Goal: Task Accomplishment & Management: Manage account settings

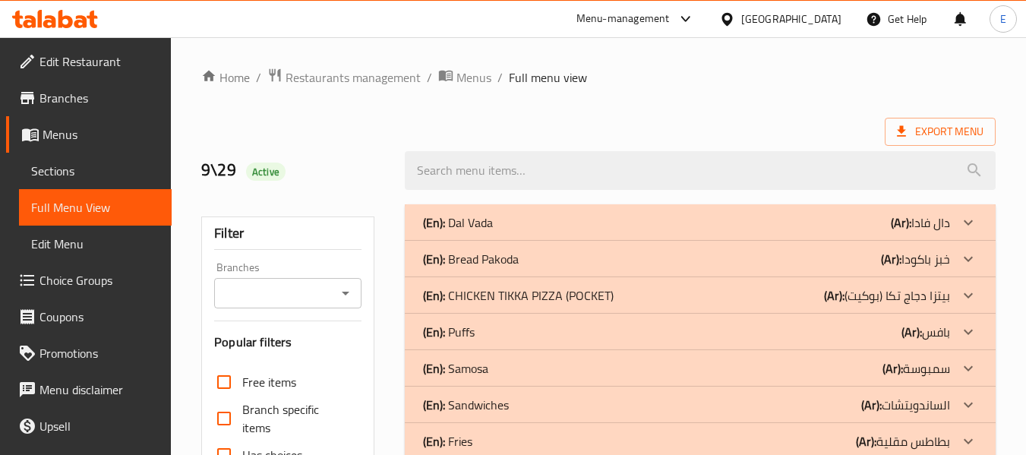
scroll to position [697, 0]
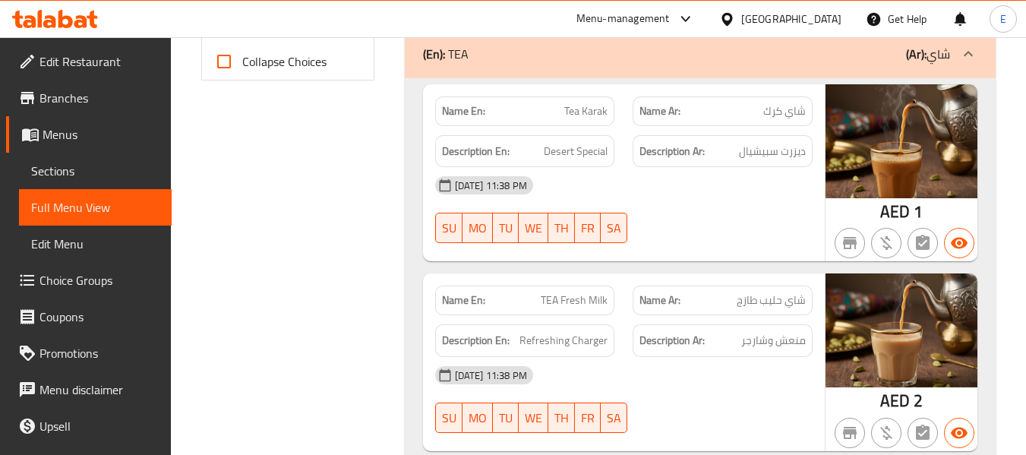
click at [756, 157] on span "ديزرت سبيشيال" at bounding box center [772, 151] width 67 height 19
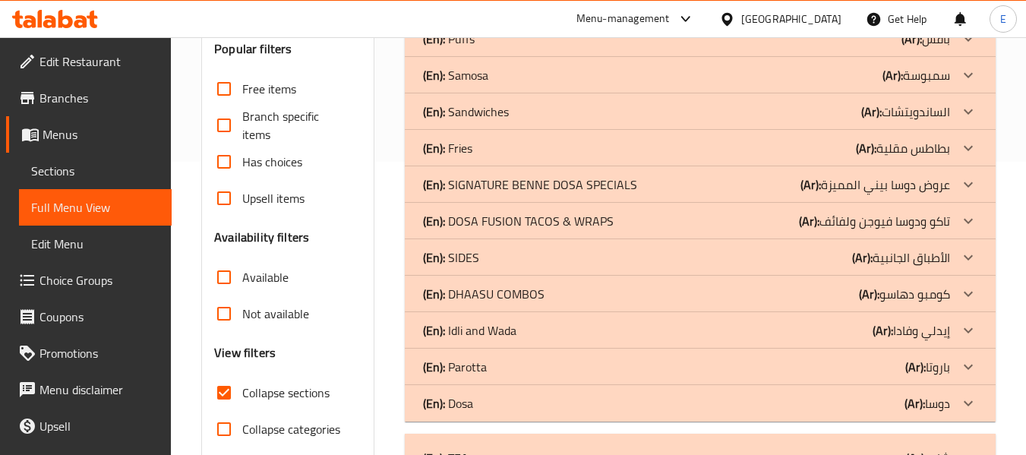
scroll to position [317, 0]
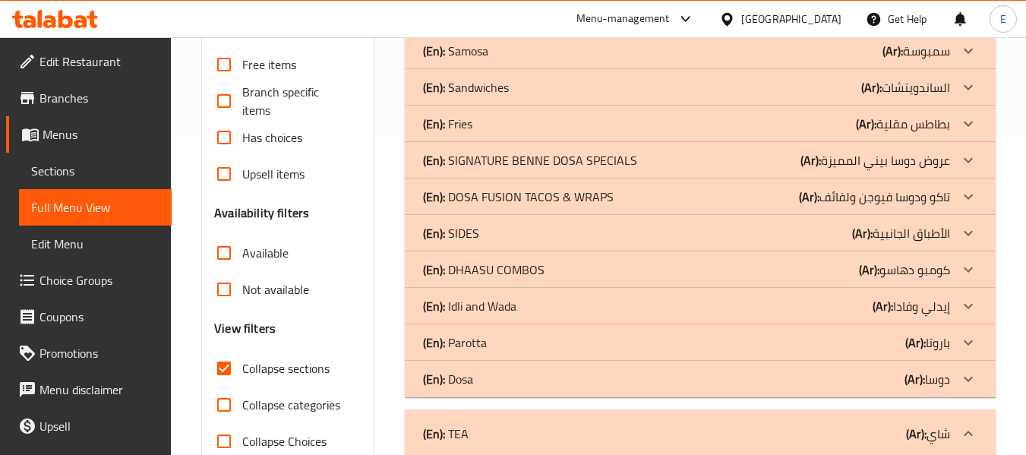
click at [838, 374] on div "(En): Dosa (Ar): دوسا" at bounding box center [686, 379] width 527 height 18
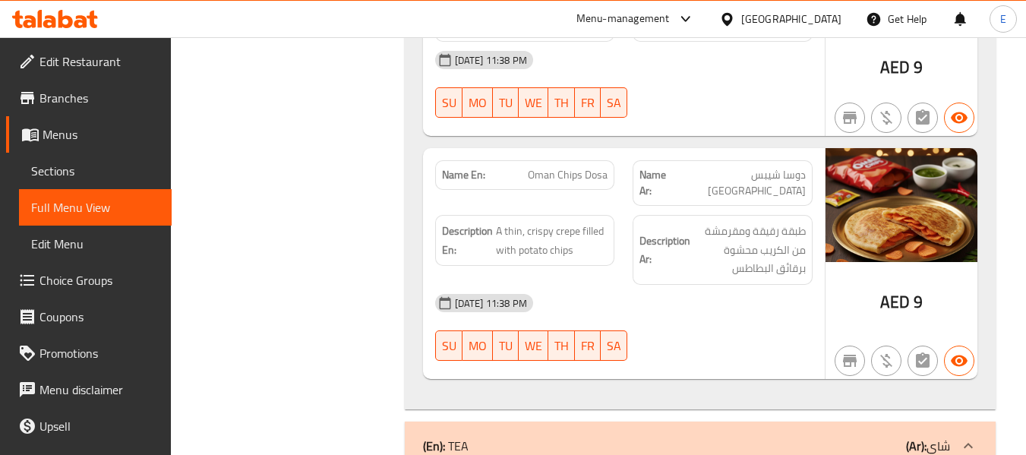
scroll to position [2216, 0]
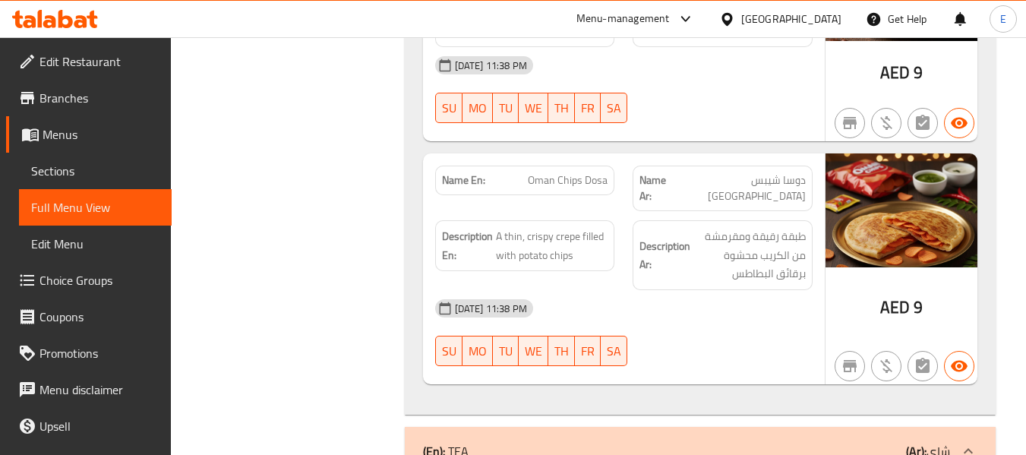
click at [775, 250] on span "طبقة رقيقة ومقرمشة من الكريب محشوة برقائق البطاطس" at bounding box center [749, 255] width 112 height 56
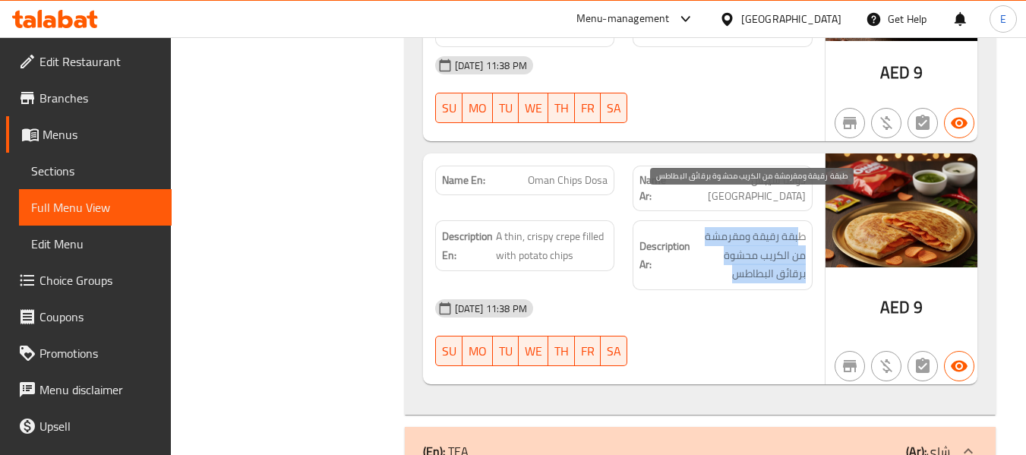
click at [775, 250] on span "طبقة رقيقة ومقرمشة من الكريب محشوة برقائق البطاطس" at bounding box center [749, 255] width 112 height 56
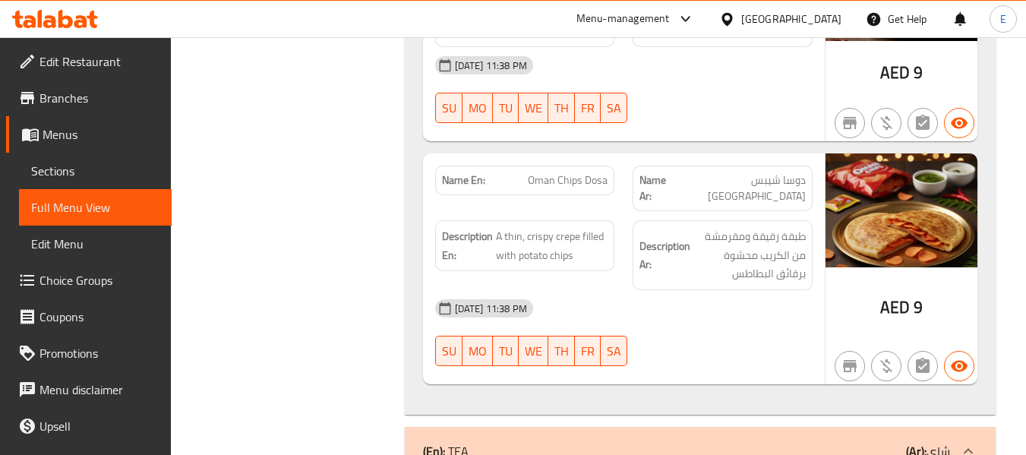
click at [712, 290] on div "[DATE] 11:38 PM" at bounding box center [624, 308] width 396 height 36
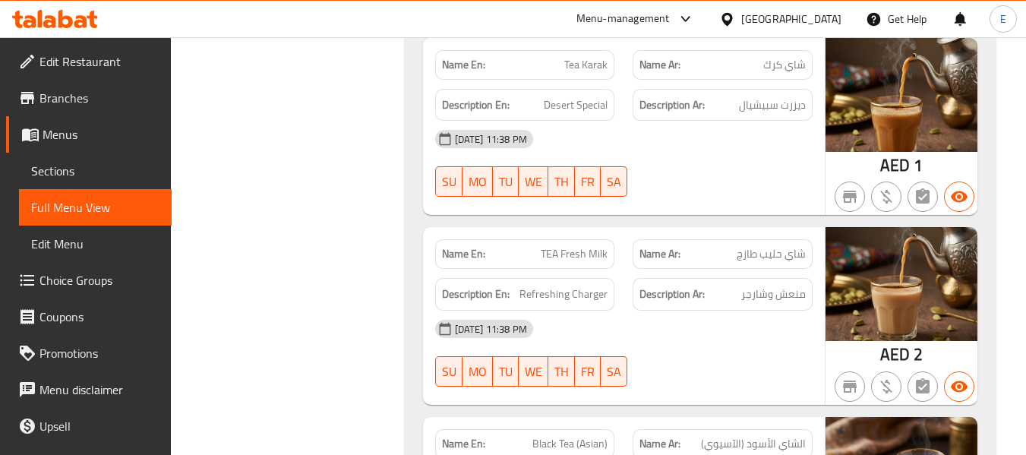
scroll to position [2672, 0]
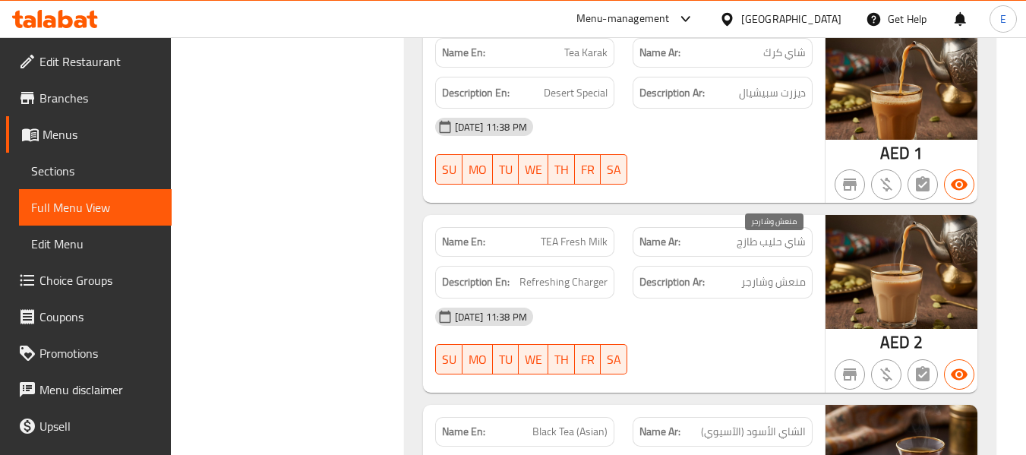
click at [772, 273] on span "منعش وشارجر" at bounding box center [773, 282] width 65 height 19
click at [773, 273] on span "منعش وشارجر" at bounding box center [773, 282] width 65 height 19
click at [600, 273] on span "Refreshing Charger" at bounding box center [563, 282] width 88 height 19
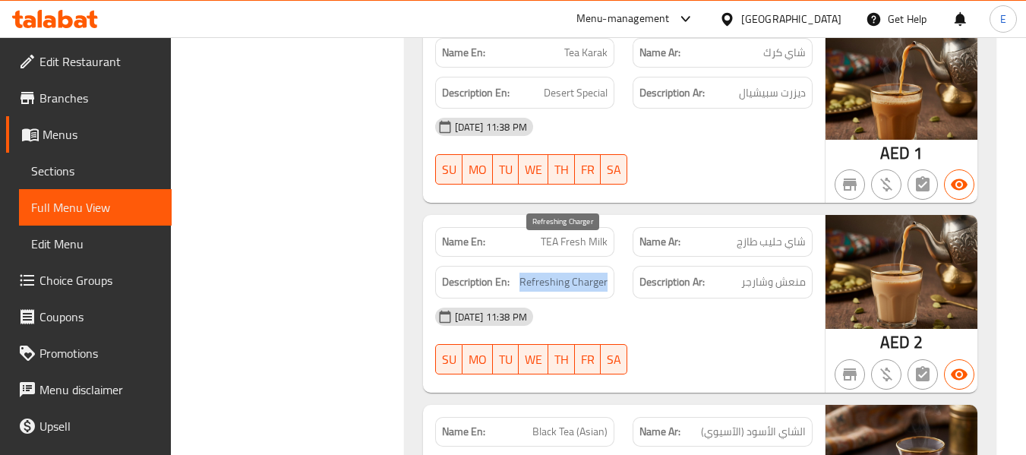
click at [600, 273] on span "Refreshing Charger" at bounding box center [563, 282] width 88 height 19
click at [757, 303] on div "[DATE] 11:38 PM SU MO TU WE TH FR SA" at bounding box center [624, 340] width 396 height 85
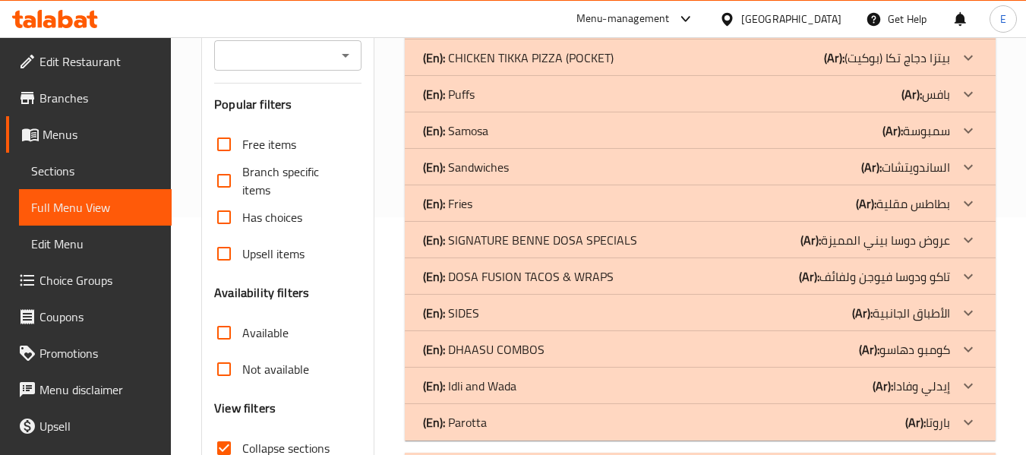
scroll to position [230, 0]
